Goal: Check status: Check status

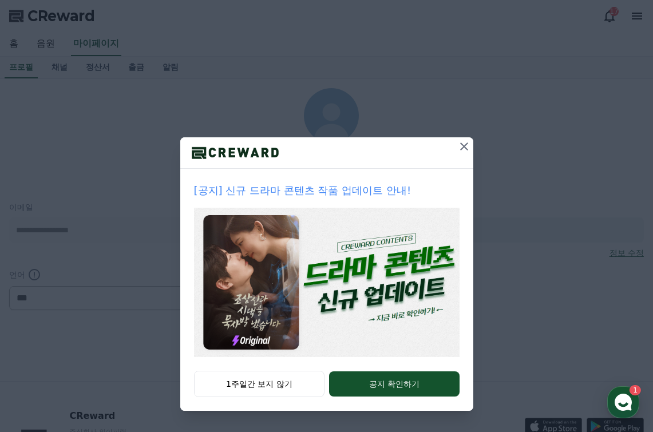
select select "**********"
click at [464, 145] on icon at bounding box center [464, 146] width 8 height 8
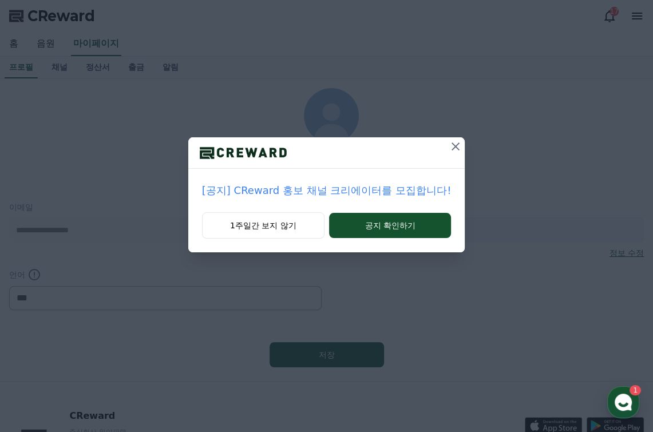
drag, startPoint x: 453, startPoint y: 145, endPoint x: 355, endPoint y: 167, distance: 100.8
click at [355, 167] on div at bounding box center [326, 152] width 276 height 31
click at [396, 231] on button "공지 확인하기" at bounding box center [390, 225] width 122 height 25
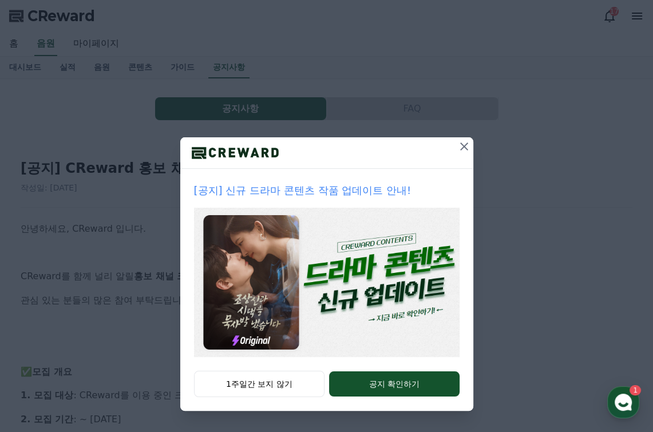
click at [463, 146] on icon at bounding box center [464, 146] width 8 height 8
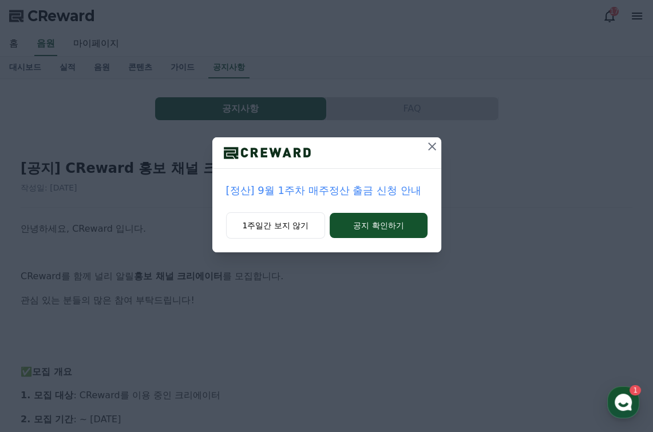
click at [430, 145] on icon at bounding box center [432, 146] width 8 height 8
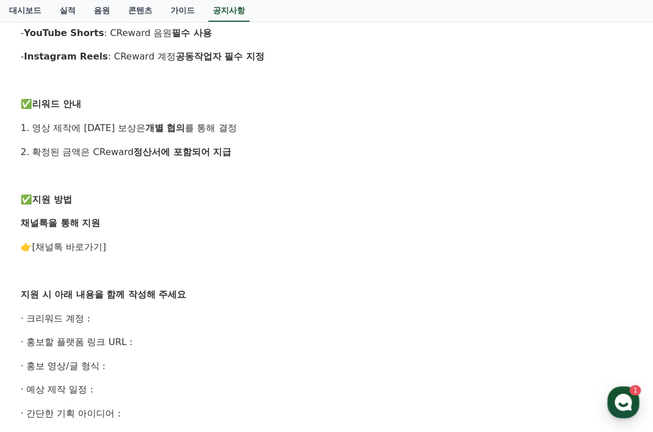
scroll to position [515, 0]
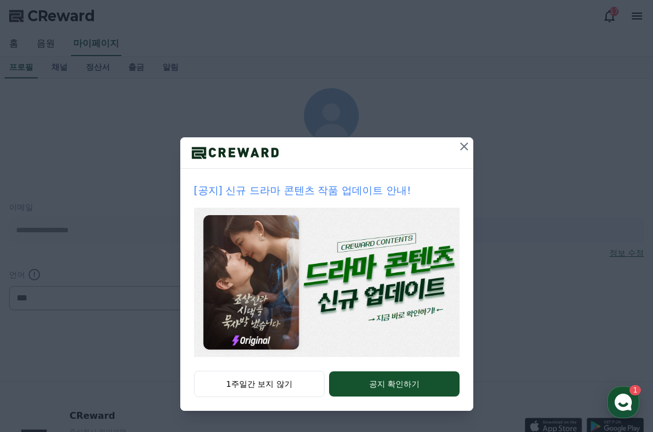
select select "**********"
click at [467, 145] on icon at bounding box center [464, 147] width 14 height 14
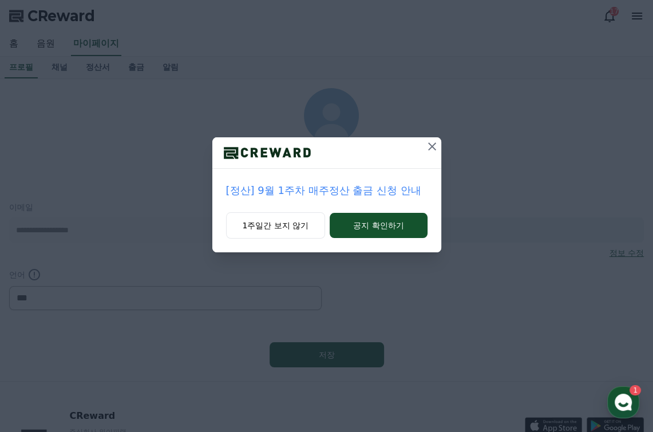
click at [432, 146] on icon at bounding box center [432, 147] width 14 height 14
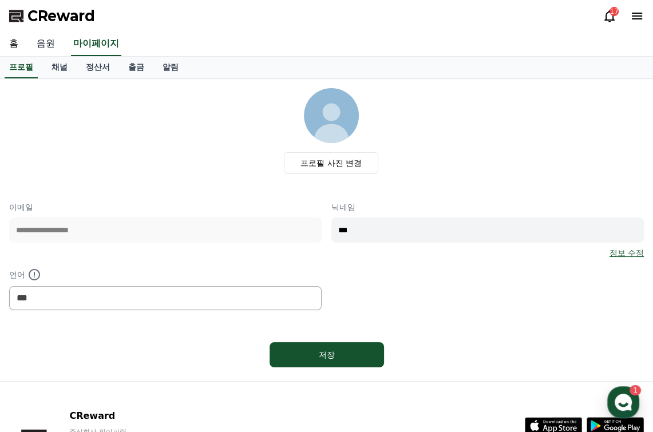
click at [46, 41] on link "음원" at bounding box center [45, 44] width 37 height 24
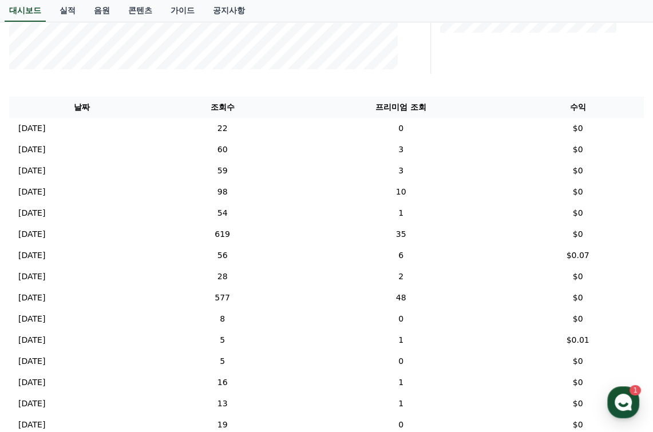
scroll to position [335, 0]
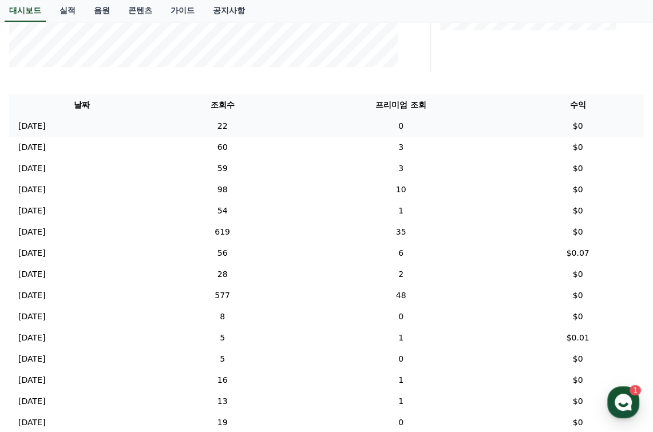
click at [30, 124] on p "2025-09-08" at bounding box center [31, 126] width 27 height 12
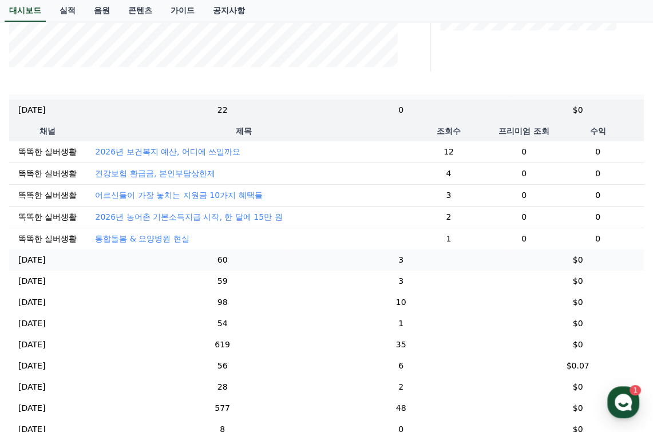
click at [33, 260] on p "2025-09-07" at bounding box center [31, 260] width 27 height 12
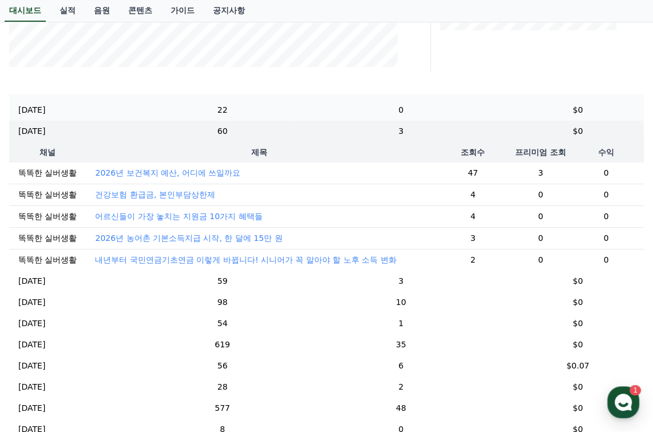
click at [23, 104] on p "2025-09-08" at bounding box center [31, 110] width 27 height 12
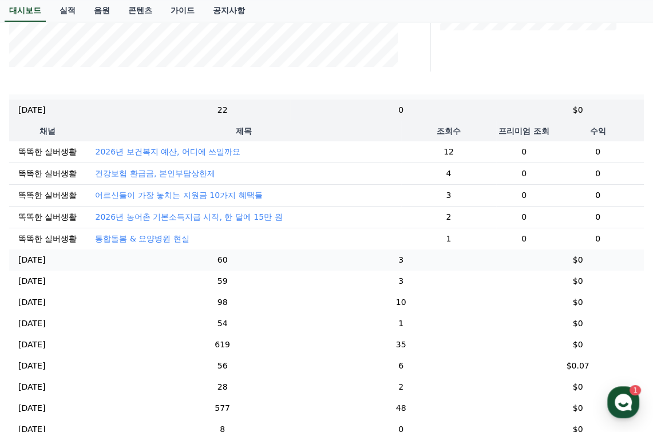
click at [27, 256] on p "2025-09-07" at bounding box center [31, 260] width 27 height 12
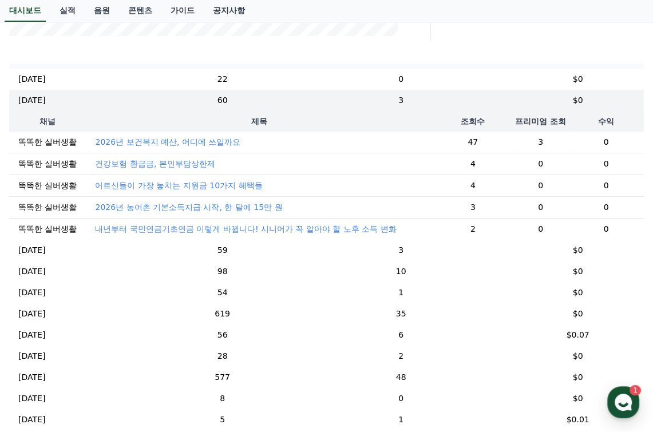
scroll to position [392, 0]
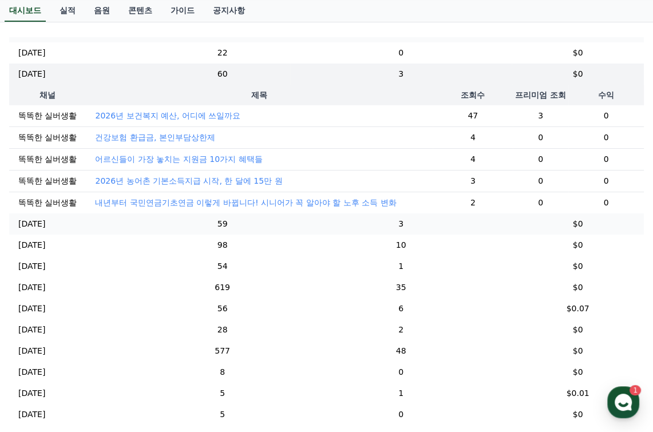
click at [17, 221] on td "2025-09-06 09/06" at bounding box center [81, 223] width 145 height 21
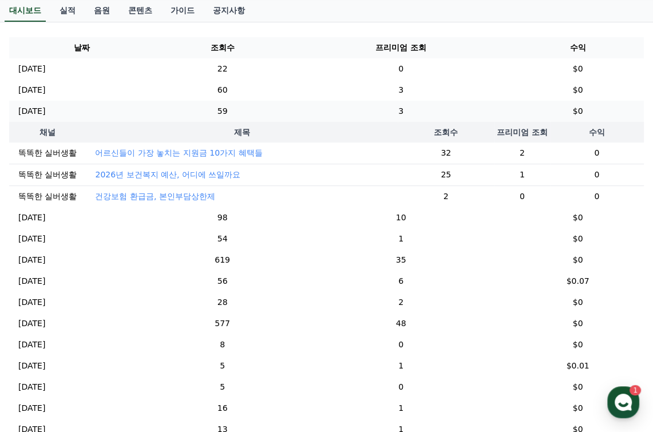
scroll to position [0, 0]
click at [30, 224] on p "2025-09-05" at bounding box center [31, 218] width 27 height 12
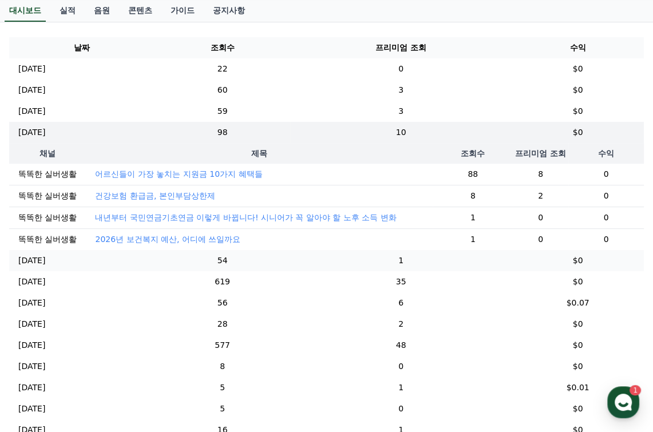
click at [23, 267] on p "2025-09-04" at bounding box center [31, 261] width 27 height 12
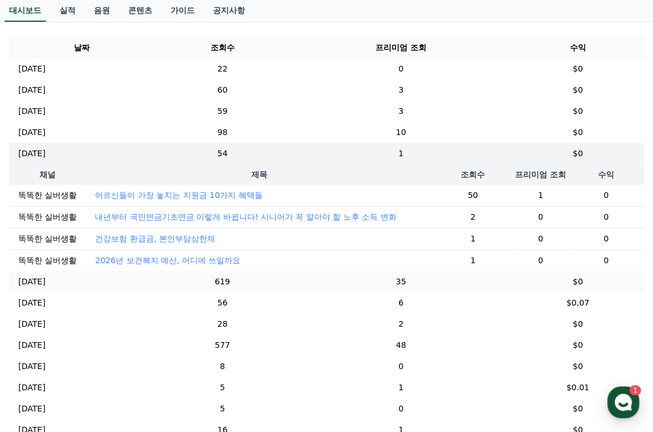
click at [29, 288] on p "2025-09-03" at bounding box center [31, 282] width 27 height 12
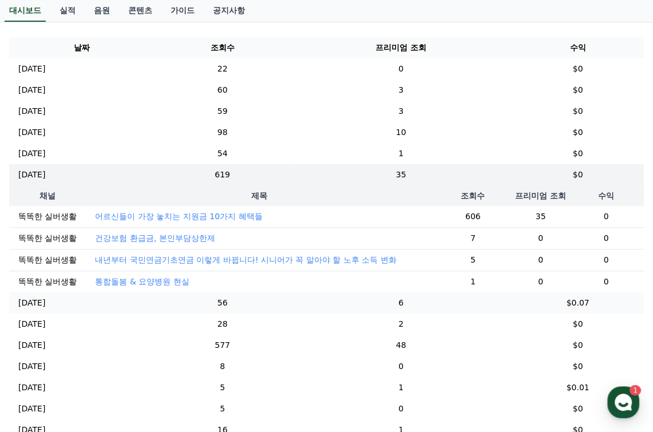
click at [27, 308] on p "2025-09-02" at bounding box center [31, 303] width 27 height 12
